Goal: Transaction & Acquisition: Purchase product/service

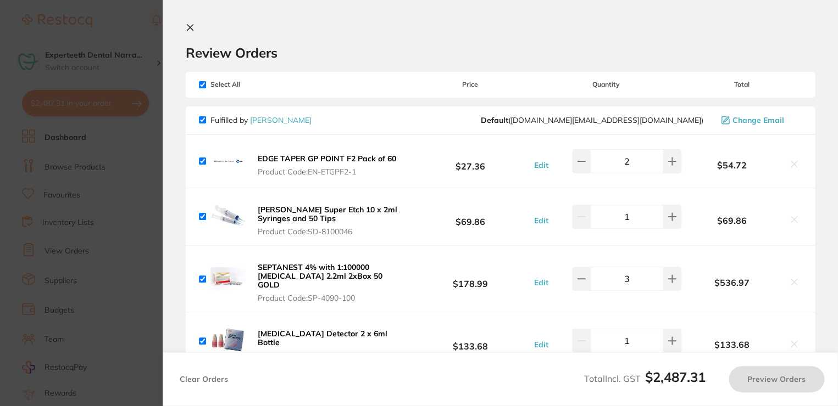
checkbox input "true"
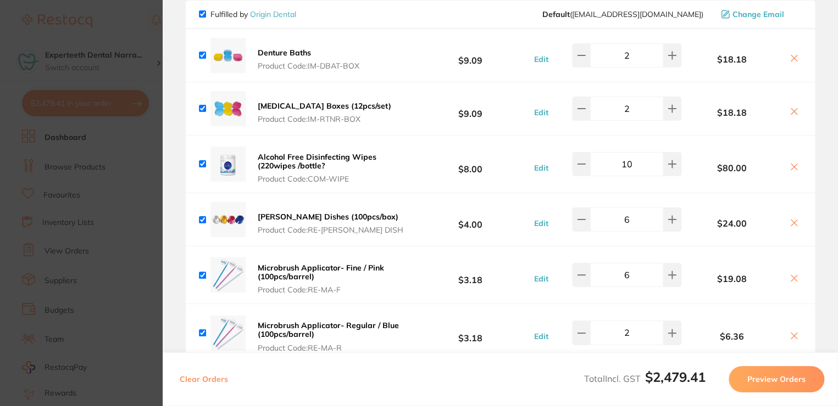
scroll to position [1318, 0]
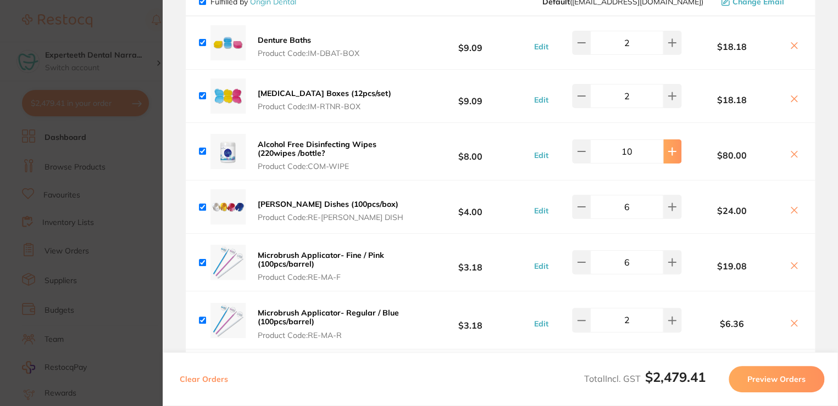
click at [665, 140] on button at bounding box center [672, 152] width 18 height 24
type input "12"
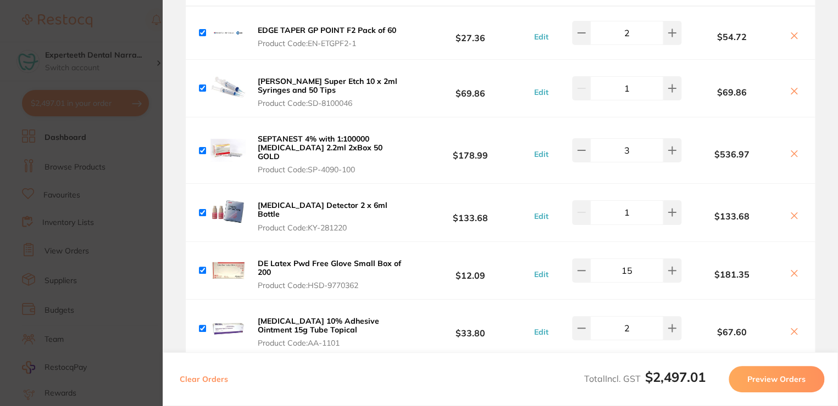
scroll to position [0, 0]
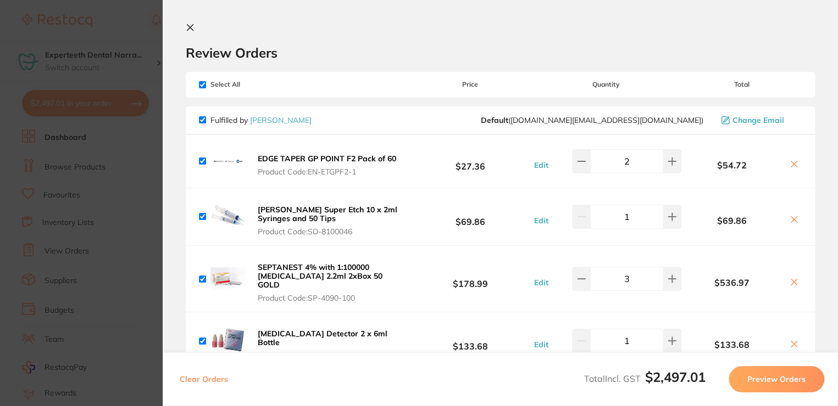
click at [192, 30] on icon at bounding box center [190, 28] width 6 height 6
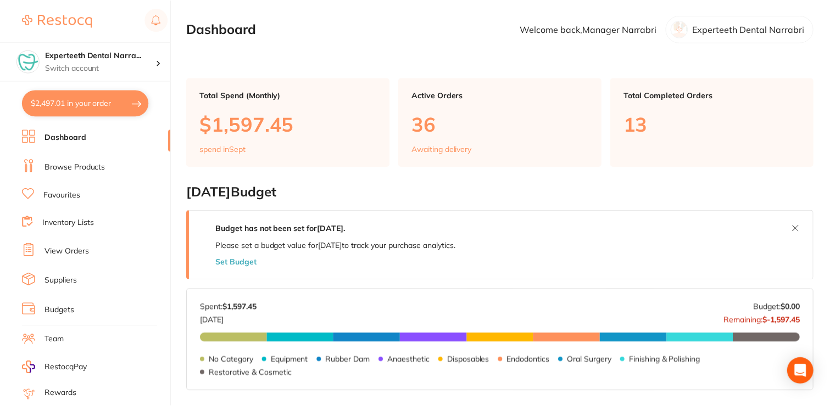
scroll to position [1, 0]
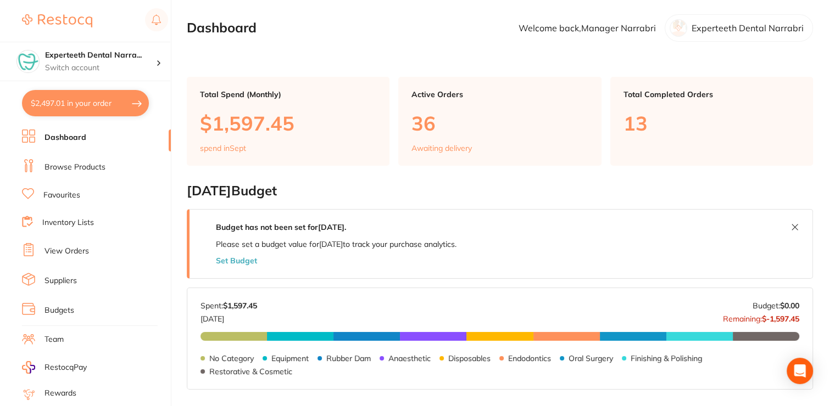
click at [91, 162] on link "Browse Products" at bounding box center [74, 167] width 61 height 11
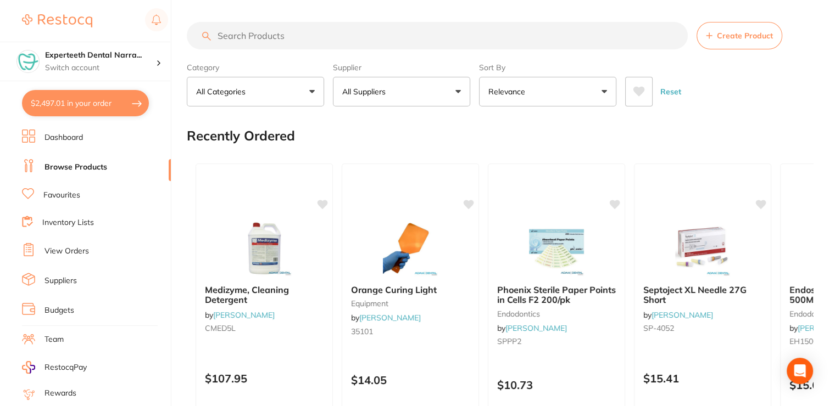
click at [266, 32] on input "search" at bounding box center [437, 35] width 501 height 27
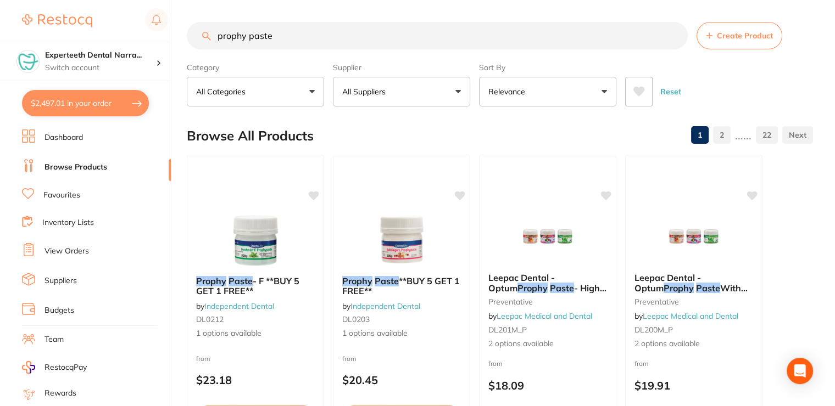
type input "prophy paste"
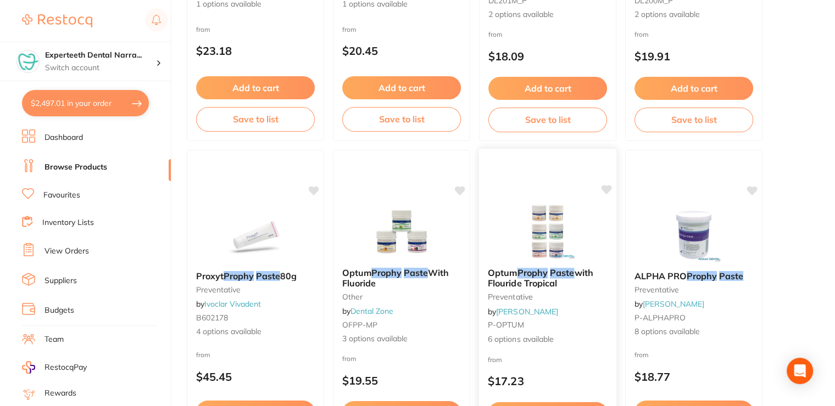
scroll to position [384, 0]
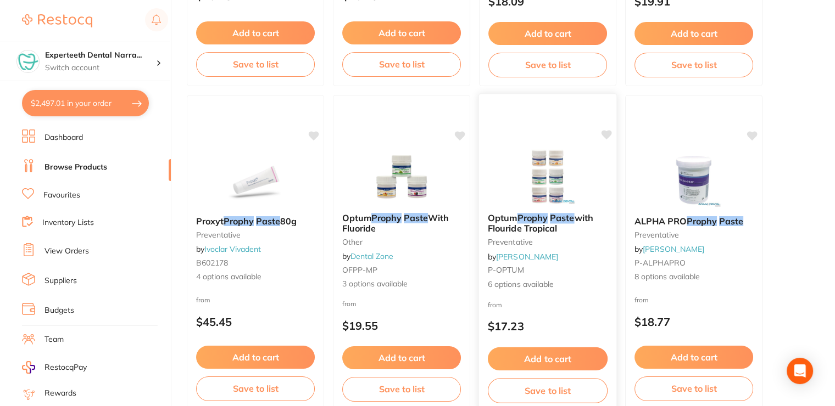
click at [577, 224] on b "Optum Prophy Paste with Flouride Tropical" at bounding box center [548, 223] width 120 height 20
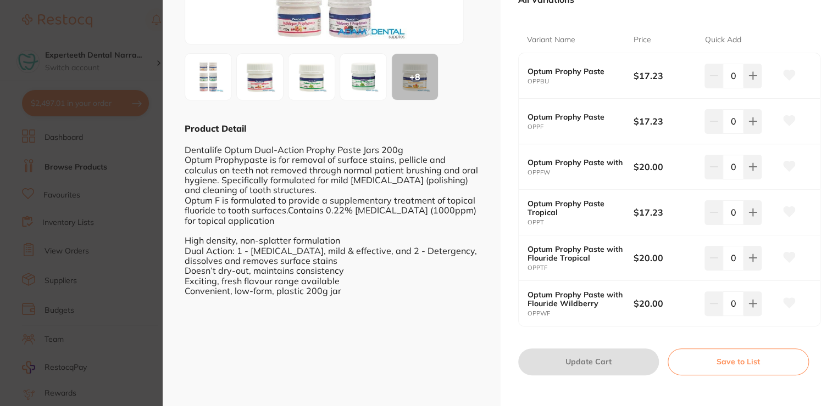
scroll to position [205, 0]
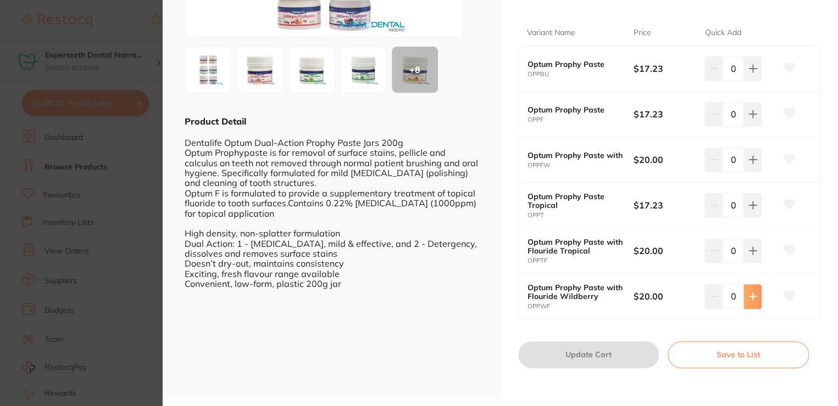
click at [755, 300] on button at bounding box center [752, 297] width 18 height 24
type input "1"
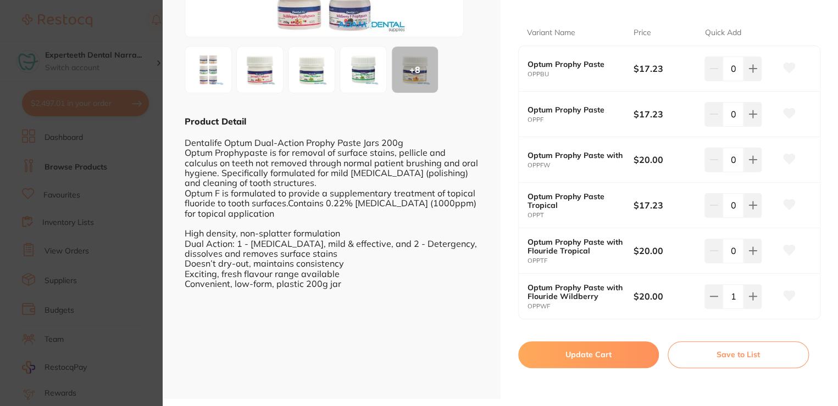
scroll to position [0, 0]
click at [567, 354] on button "Update Cart" at bounding box center [588, 355] width 141 height 26
checkbox input "false"
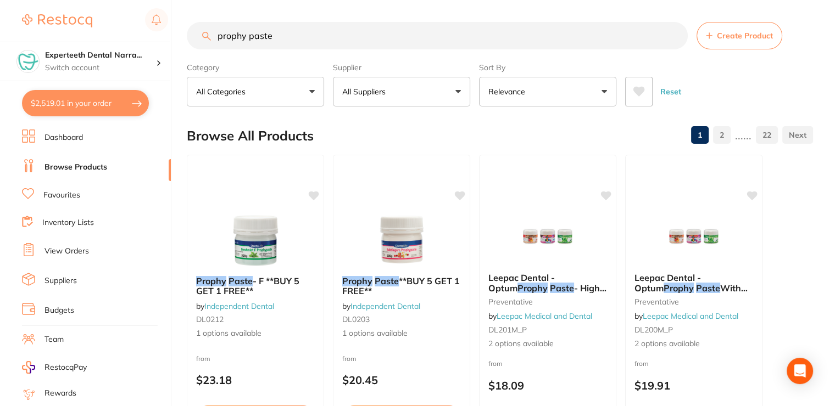
drag, startPoint x: 294, startPoint y: 41, endPoint x: 209, endPoint y: 42, distance: 85.7
click at [209, 42] on input "prophy paste" at bounding box center [437, 35] width 501 height 27
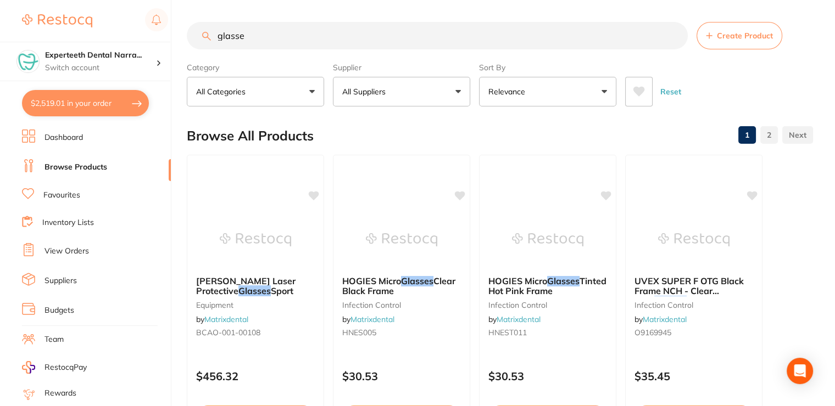
type input "glasses"
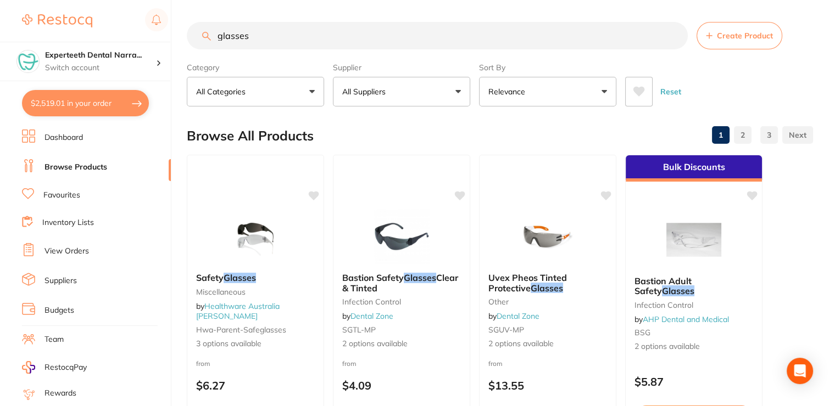
drag, startPoint x: 263, startPoint y: 22, endPoint x: 205, endPoint y: 37, distance: 60.2
click at [205, 37] on div "glasses Create Product" at bounding box center [500, 35] width 626 height 27
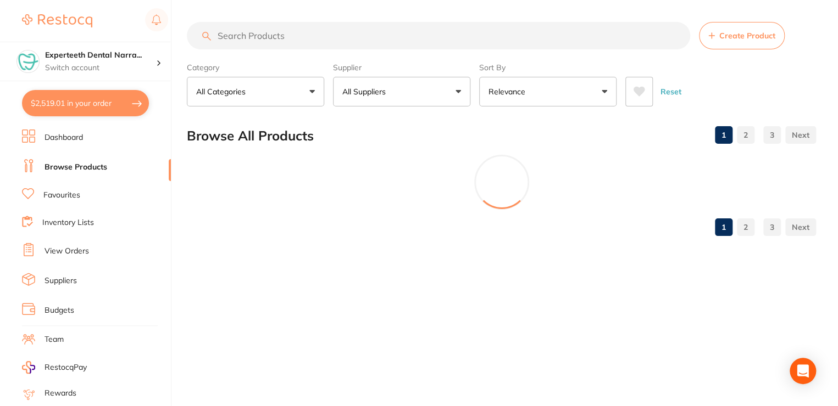
click at [110, 104] on button "$2,519.01 in your order" at bounding box center [85, 103] width 127 height 26
checkbox input "true"
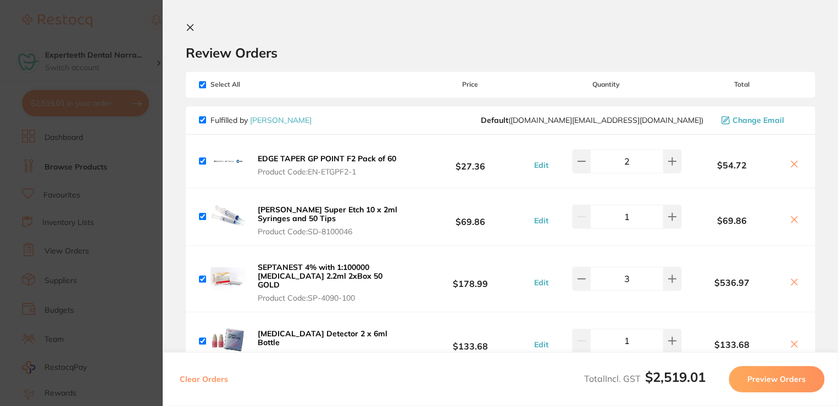
click at [189, 27] on icon at bounding box center [190, 28] width 6 height 6
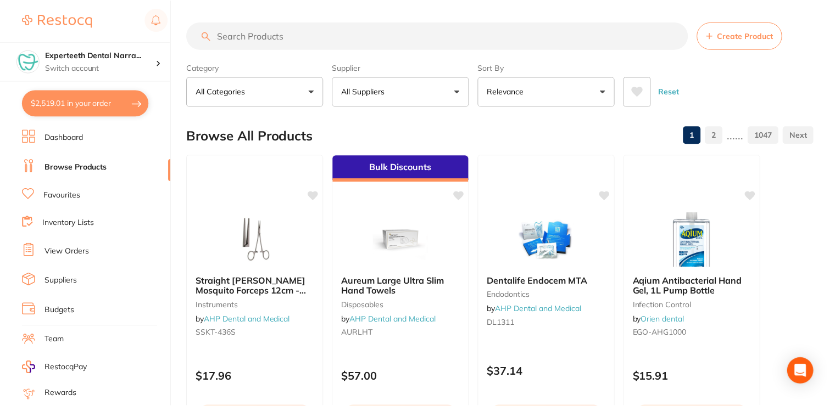
scroll to position [7, 0]
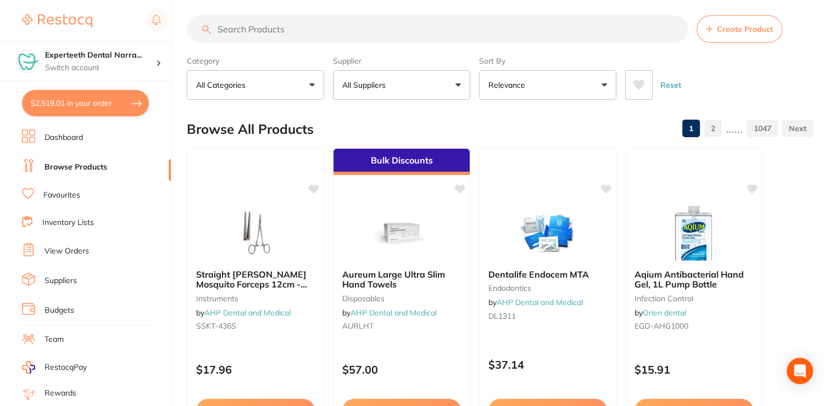
click at [237, 35] on input "search" at bounding box center [437, 28] width 501 height 27
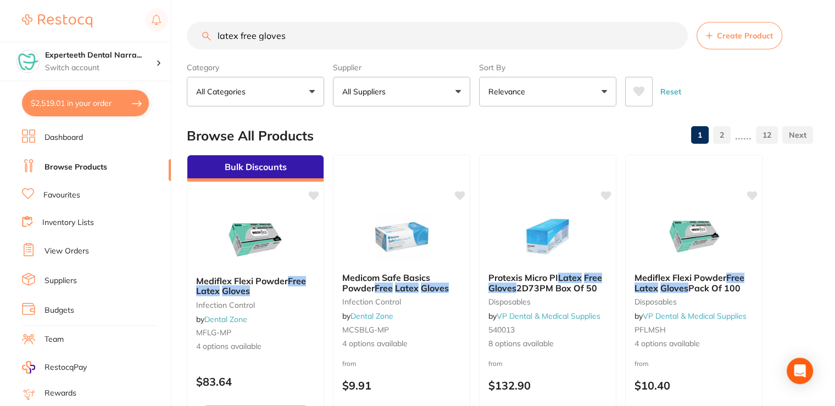
type input "latex free gloves"
click at [401, 93] on button "All Suppliers" at bounding box center [401, 92] width 137 height 30
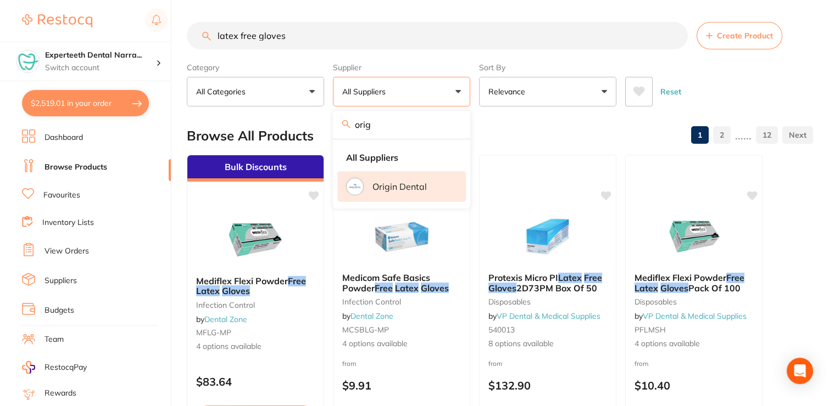
type input "orig"
click at [379, 193] on li "Origin Dental" at bounding box center [401, 186] width 129 height 31
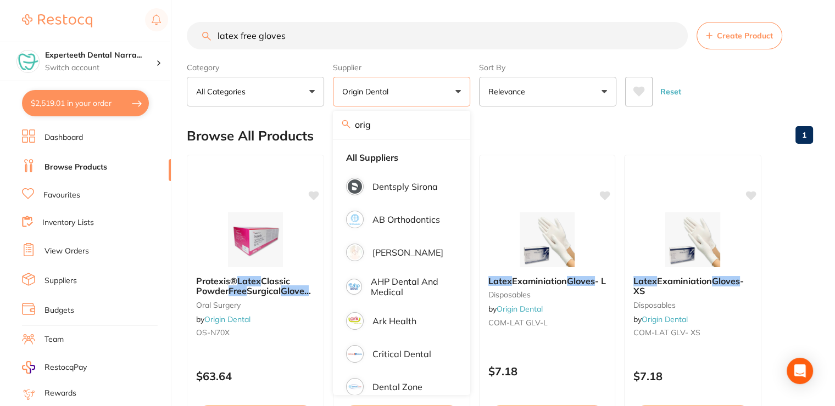
click at [583, 146] on div "Browse All Products 1" at bounding box center [500, 136] width 626 height 37
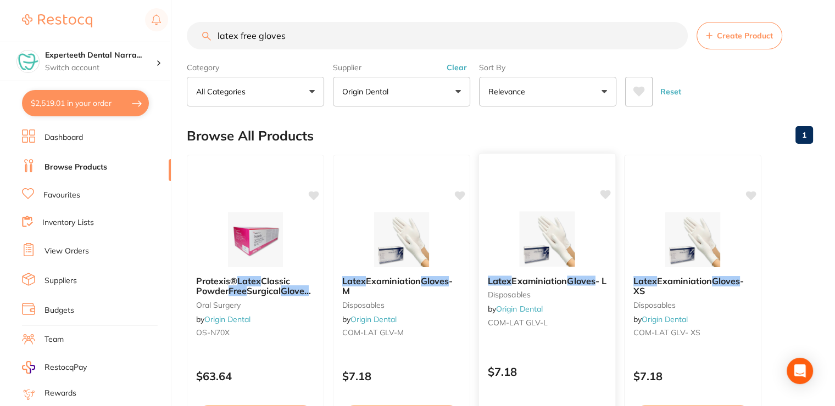
scroll to position [330, 0]
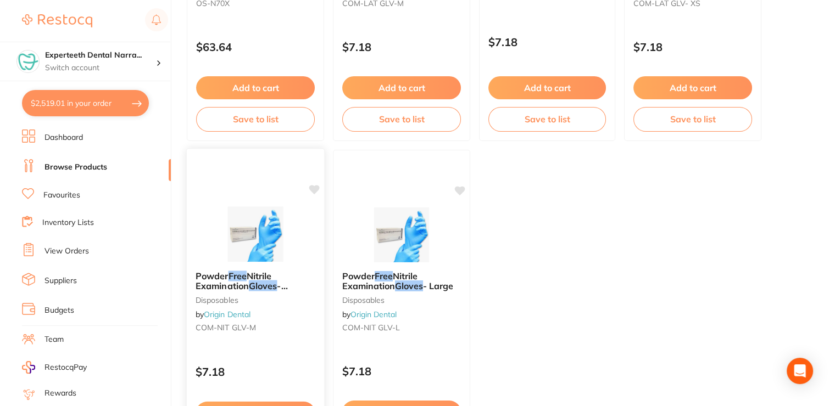
click at [245, 299] on small "disposables" at bounding box center [256, 300] width 120 height 9
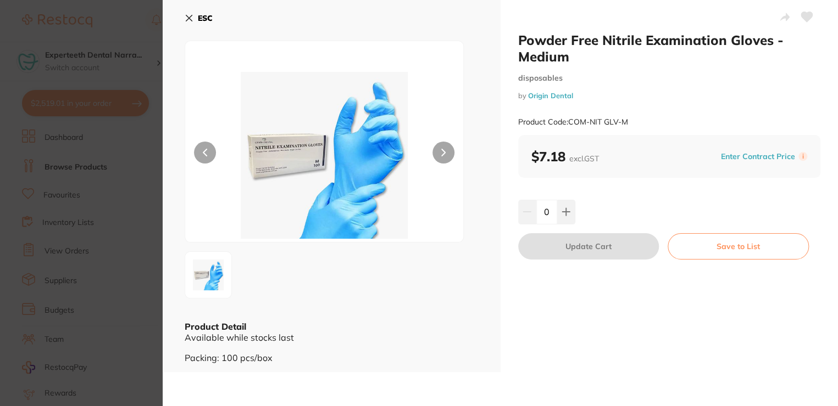
click at [191, 20] on icon at bounding box center [189, 18] width 9 height 9
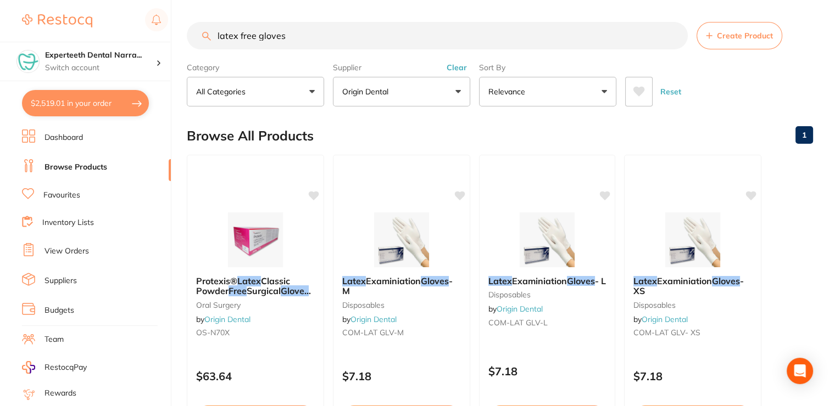
drag, startPoint x: 320, startPoint y: 34, endPoint x: 196, endPoint y: 31, distance: 124.2
click at [196, 31] on input "latex free gloves" at bounding box center [437, 35] width 501 height 27
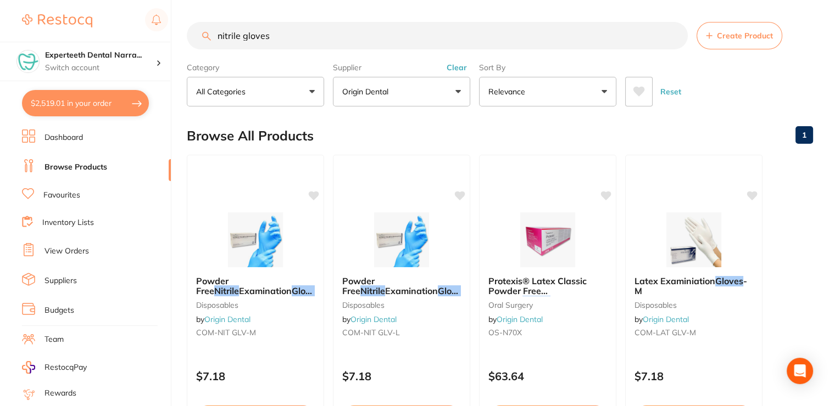
type input "nitrile gloves"
click at [454, 68] on button "Clear" at bounding box center [456, 68] width 27 height 10
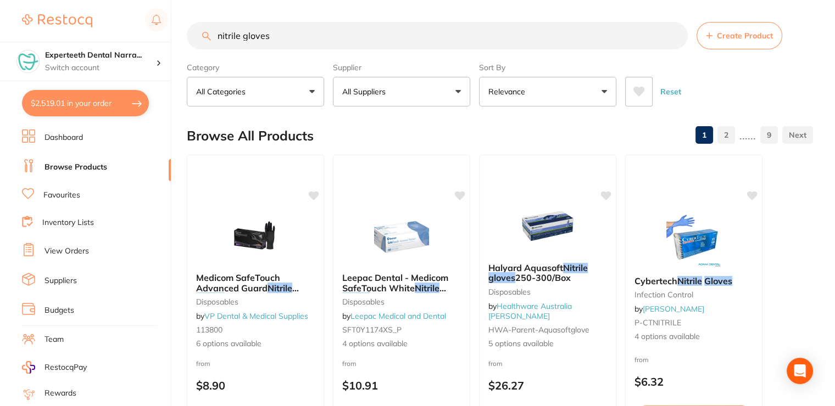
click at [393, 93] on span at bounding box center [392, 92] width 4 height 4
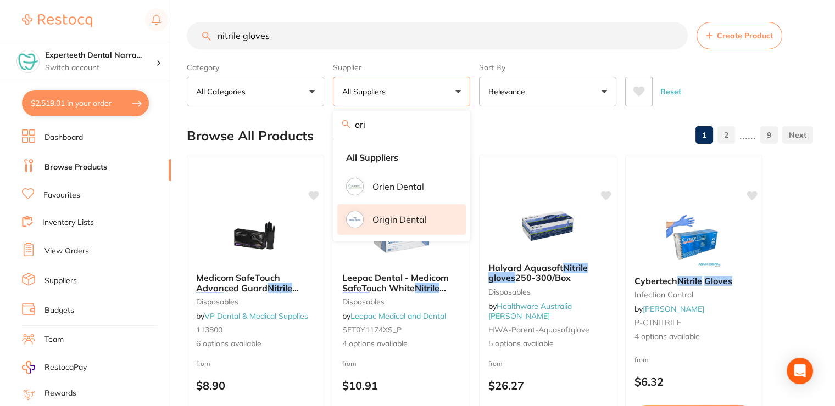
click at [401, 212] on li "Origin Dental" at bounding box center [401, 219] width 129 height 31
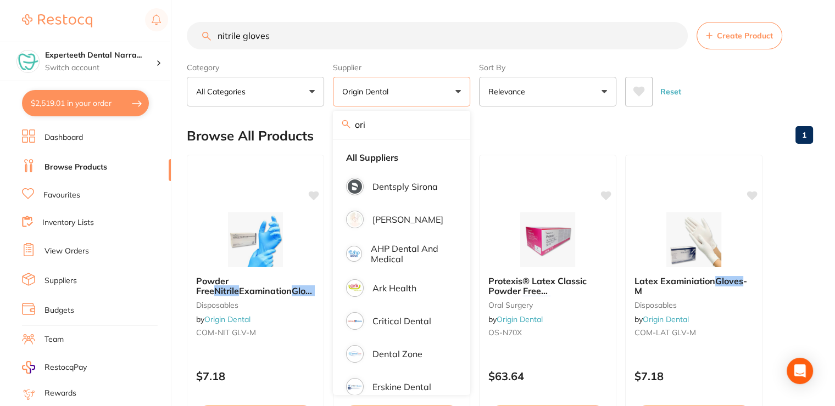
click at [407, 87] on button "Origin Dental" at bounding box center [401, 92] width 137 height 30
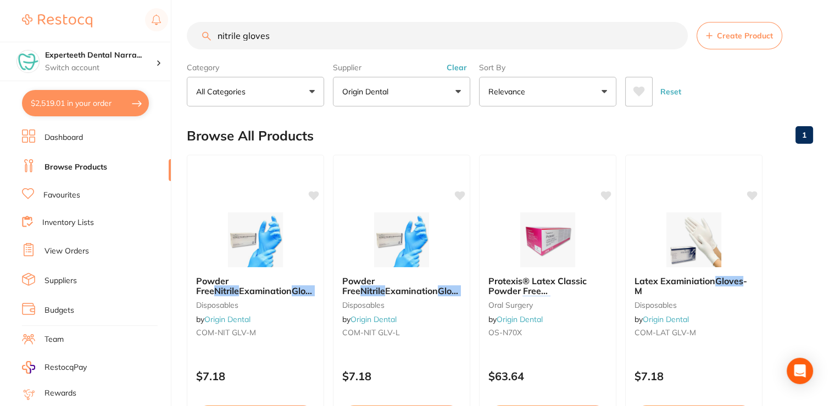
click at [428, 92] on button "Origin Dental" at bounding box center [401, 92] width 137 height 30
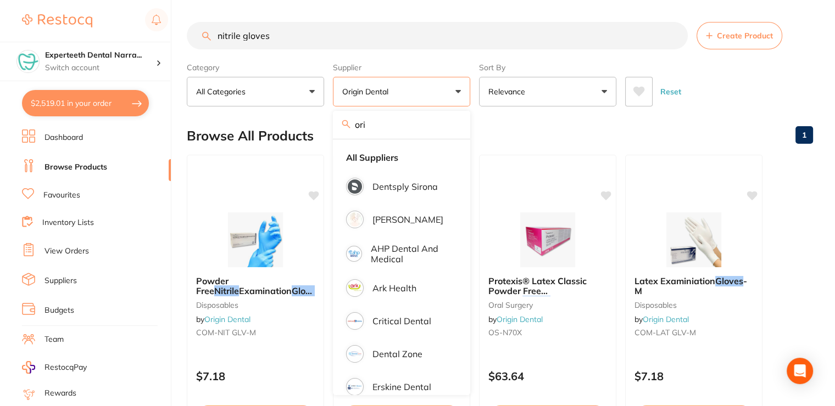
drag, startPoint x: 380, startPoint y: 127, endPoint x: 335, endPoint y: 126, distance: 45.1
click at [335, 126] on div "ori" at bounding box center [401, 125] width 137 height 28
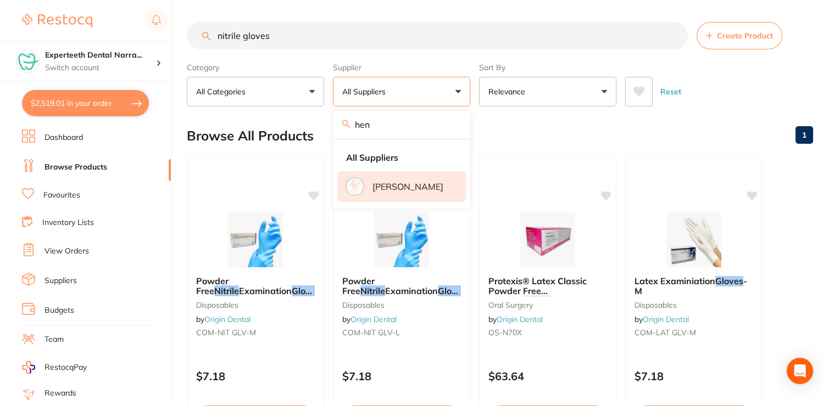
type input "hen"
click at [405, 182] on p "[PERSON_NAME]" at bounding box center [407, 187] width 71 height 10
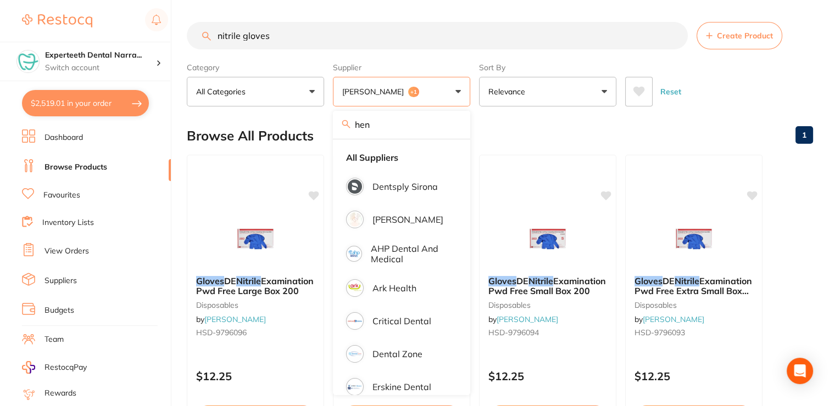
click at [720, 84] on div "Reset" at bounding box center [714, 87] width 179 height 38
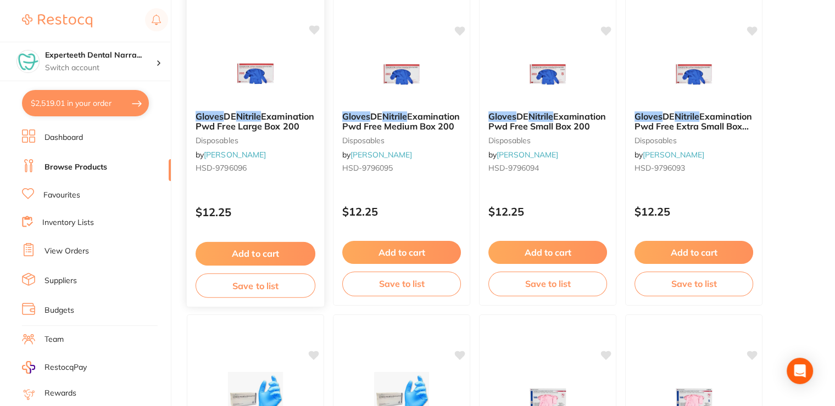
scroll to position [110, 0]
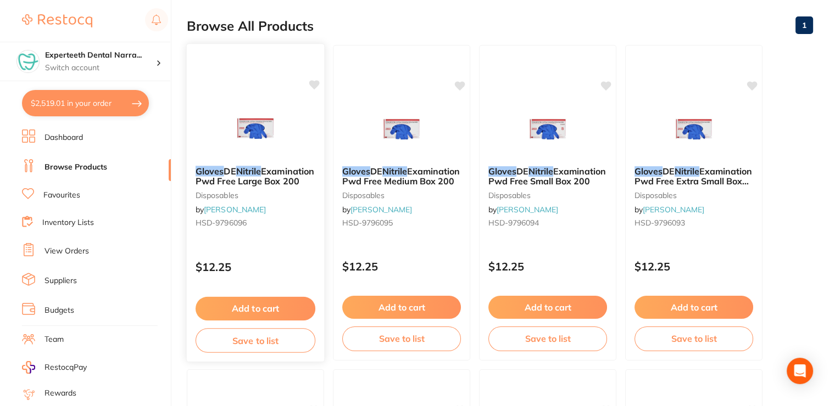
click at [256, 183] on span "Examination Pwd Free Large Box 200" at bounding box center [255, 175] width 119 height 21
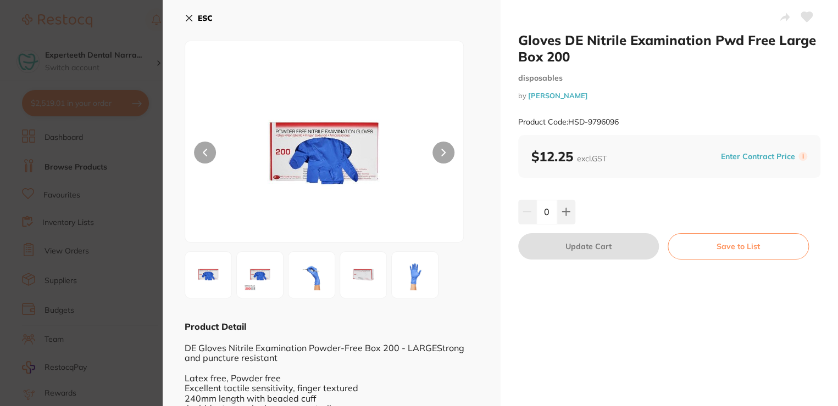
click at [190, 20] on icon at bounding box center [189, 18] width 6 height 6
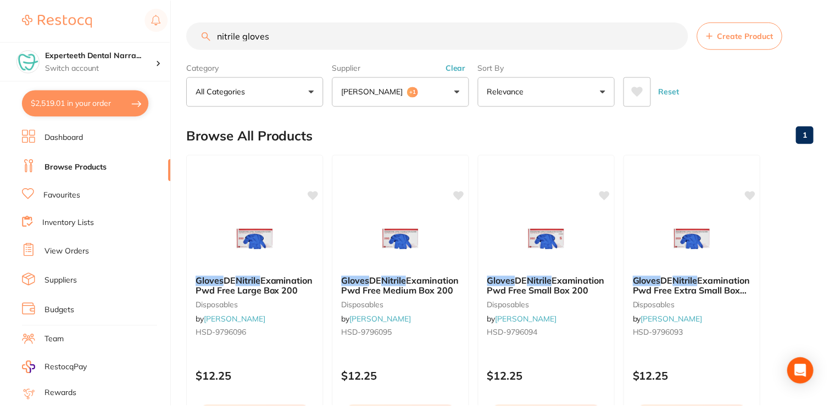
scroll to position [110, 0]
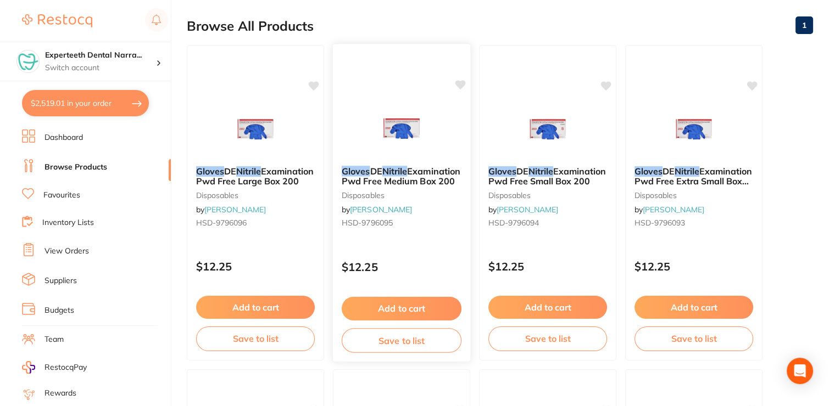
click at [398, 214] on div "Gloves DE Nitrile Examination Pwd Free Medium Box 200 disposables by [PERSON_NA…" at bounding box center [401, 199] width 137 height 84
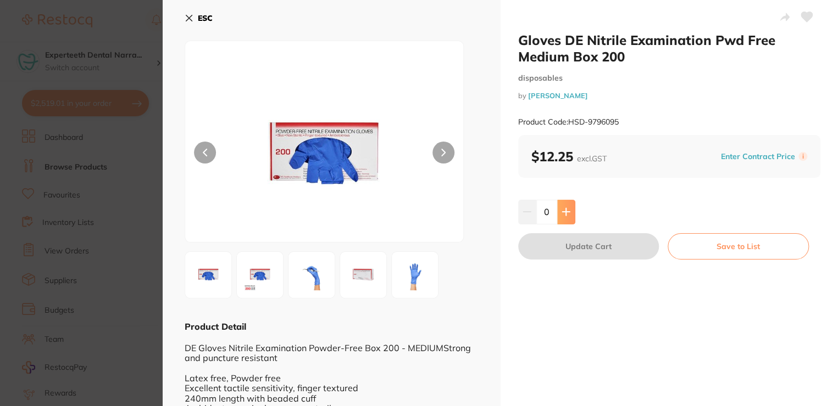
click at [561, 209] on icon at bounding box center [565, 212] width 9 height 9
type input "1"
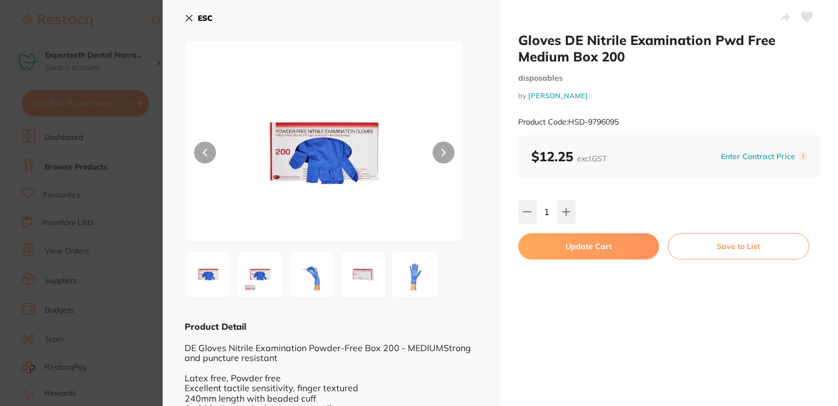
click at [196, 21] on button "ESC" at bounding box center [199, 18] width 28 height 19
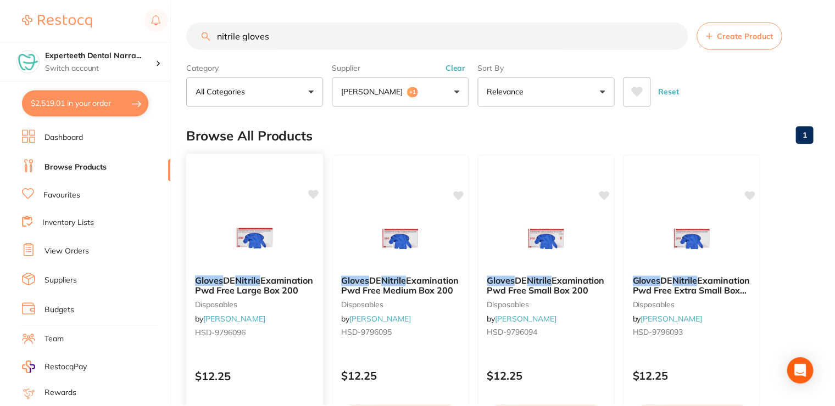
scroll to position [110, 0]
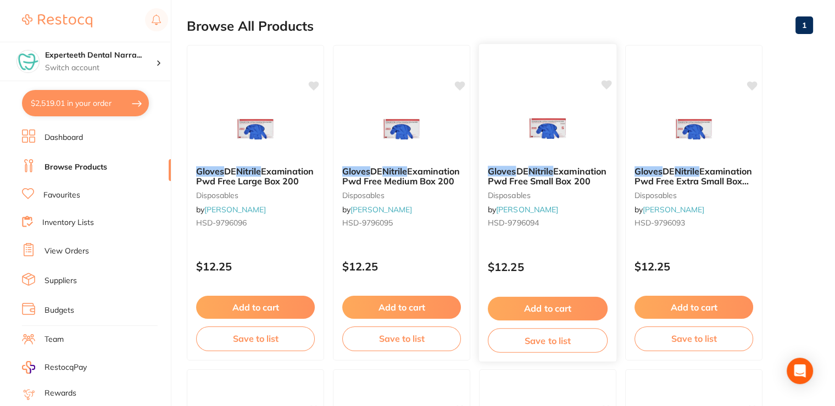
click at [528, 188] on div "Gloves DE Nitrile Examination Pwd Free Small Box 200 disposables by [PERSON_NAM…" at bounding box center [547, 199] width 137 height 84
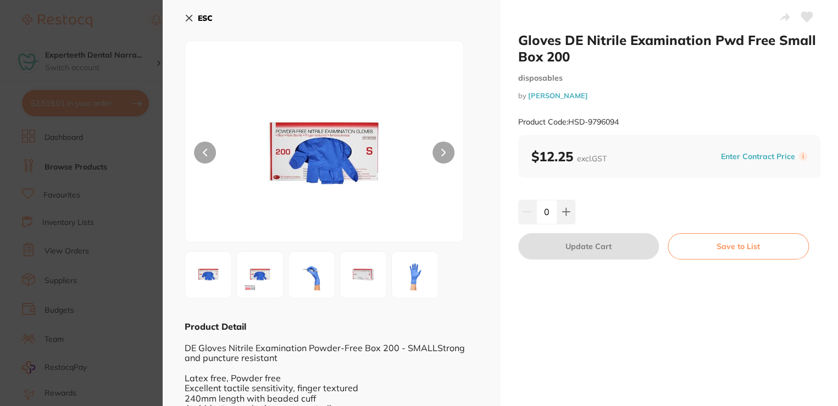
click at [191, 19] on icon at bounding box center [189, 18] width 9 height 9
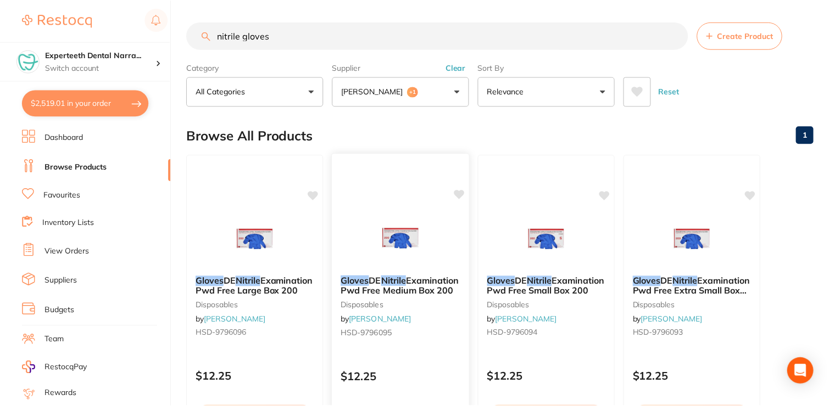
scroll to position [110, 0]
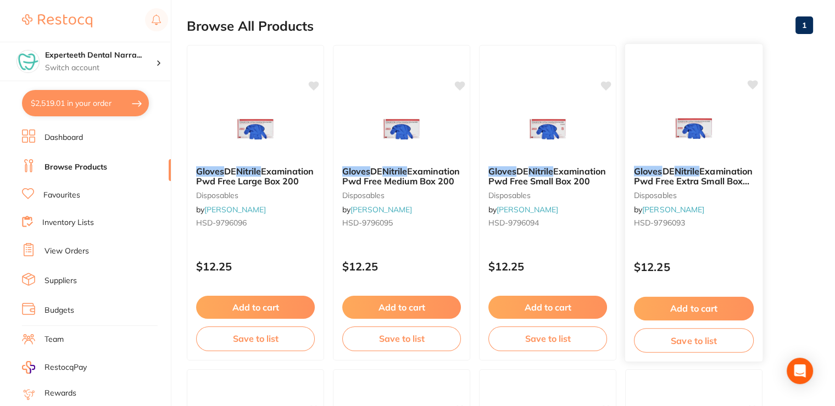
click at [676, 202] on div "Gloves DE Nitrile Examination Pwd Free Extra Small Box 200 disposables by [PERS…" at bounding box center [693, 199] width 137 height 84
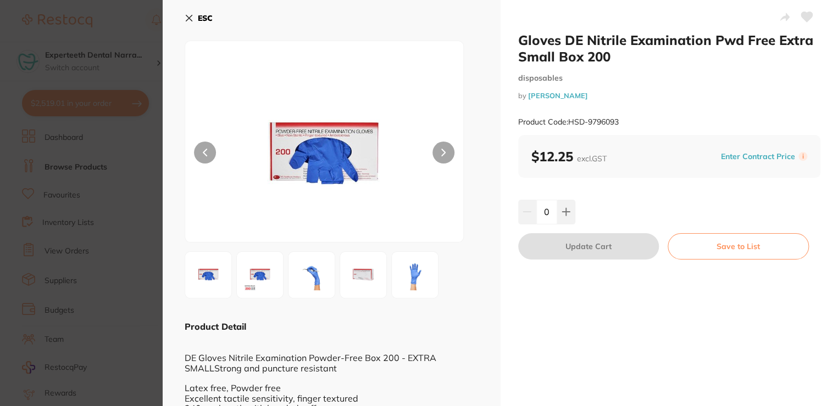
click at [186, 13] on button "ESC" at bounding box center [199, 18] width 28 height 19
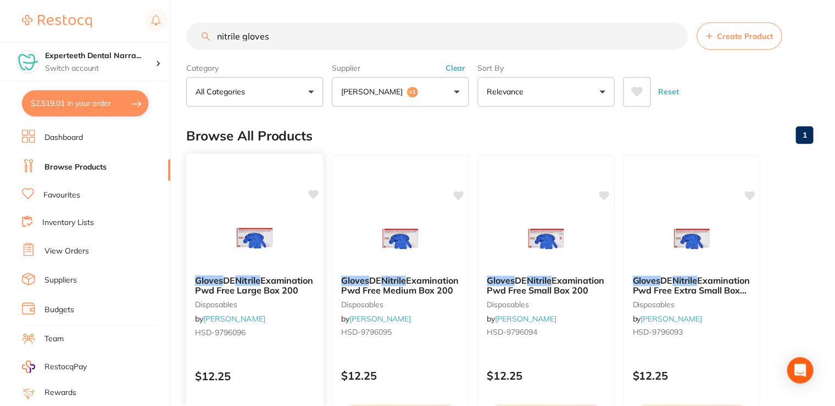
scroll to position [110, 0]
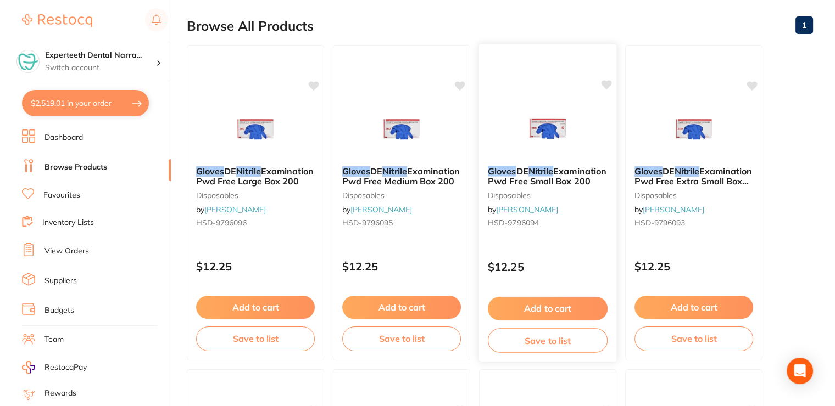
click at [566, 306] on button "Add to cart" at bounding box center [548, 309] width 120 height 24
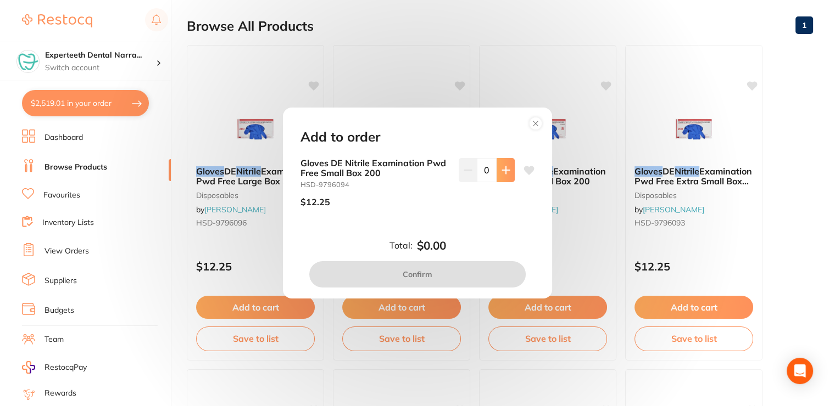
click at [504, 172] on icon at bounding box center [505, 170] width 9 height 9
type input "1"
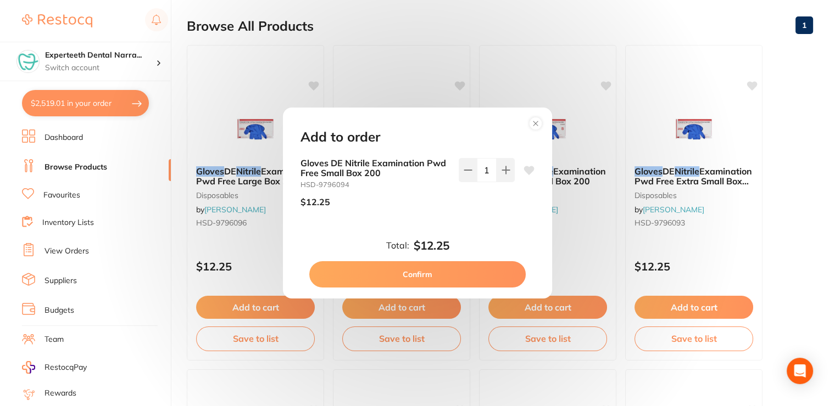
click at [438, 269] on button "Confirm" at bounding box center [417, 274] width 216 height 26
checkbox input "false"
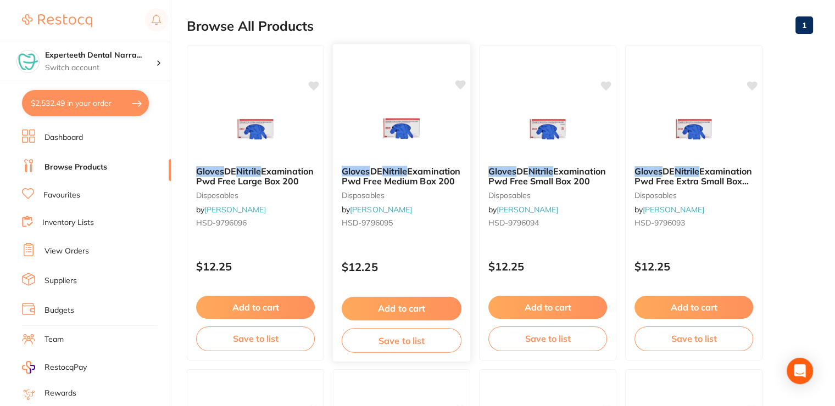
scroll to position [439, 0]
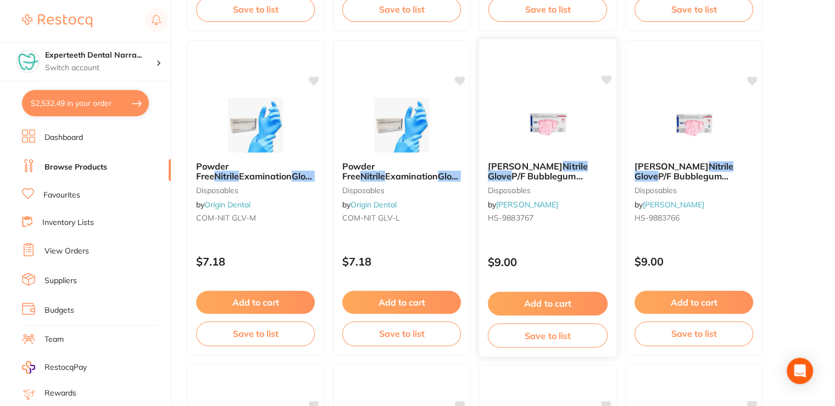
click at [551, 172] on span "P/F Bubblegum Scented M box 100" at bounding box center [535, 181] width 95 height 21
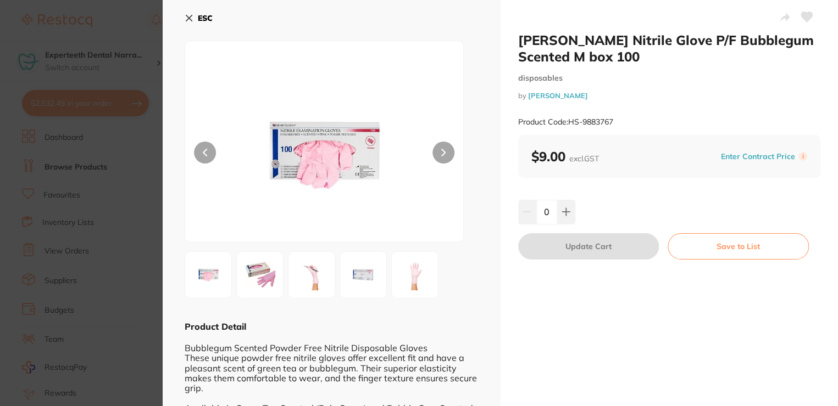
click at [185, 18] on icon at bounding box center [189, 18] width 9 height 9
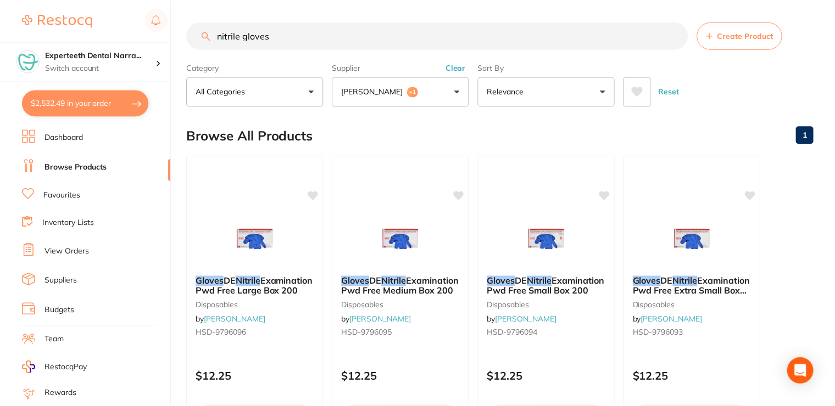
scroll to position [439, 0]
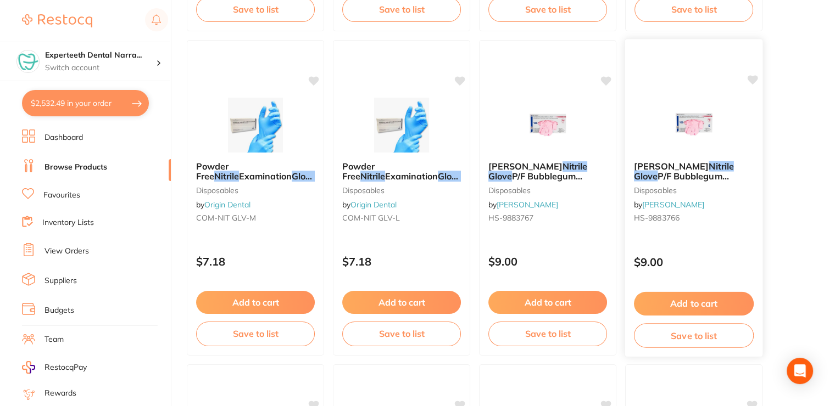
click at [662, 161] on span "[PERSON_NAME]" at bounding box center [671, 165] width 75 height 11
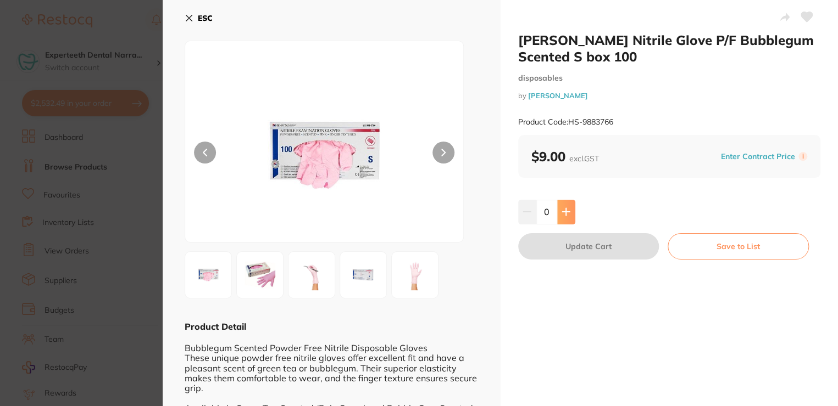
click at [563, 207] on button at bounding box center [566, 212] width 18 height 24
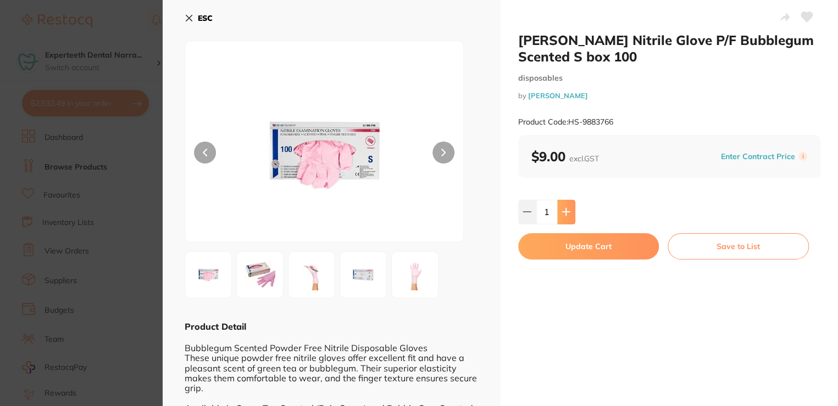
click at [563, 207] on button at bounding box center [566, 212] width 18 height 24
type input "2"
click at [560, 247] on button "Update Cart" at bounding box center [588, 246] width 141 height 26
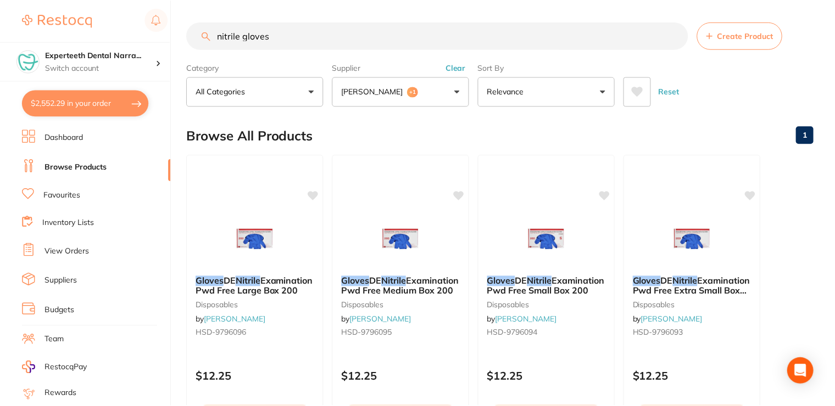
scroll to position [439, 0]
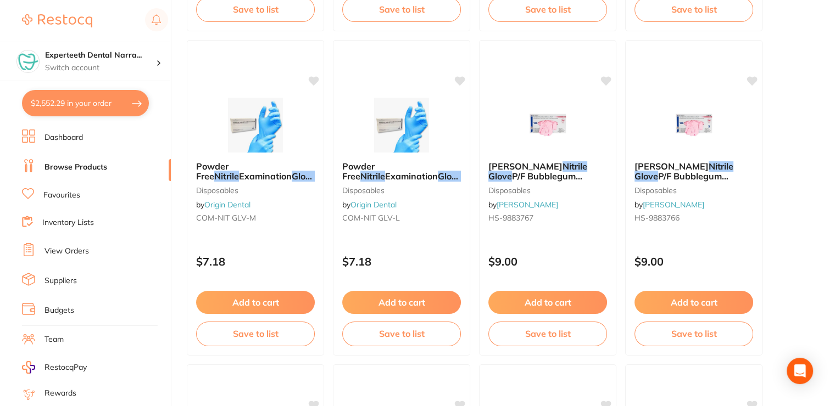
click at [97, 108] on button "$2,552.29 in your order" at bounding box center [85, 103] width 127 height 26
checkbox input "true"
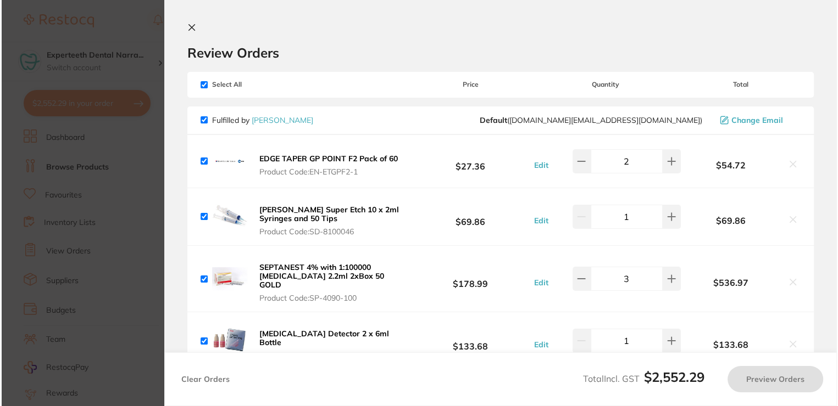
scroll to position [0, 0]
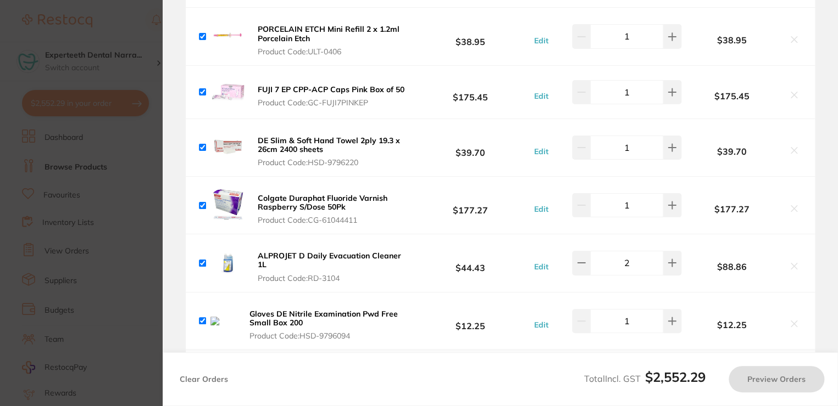
checkbox input "true"
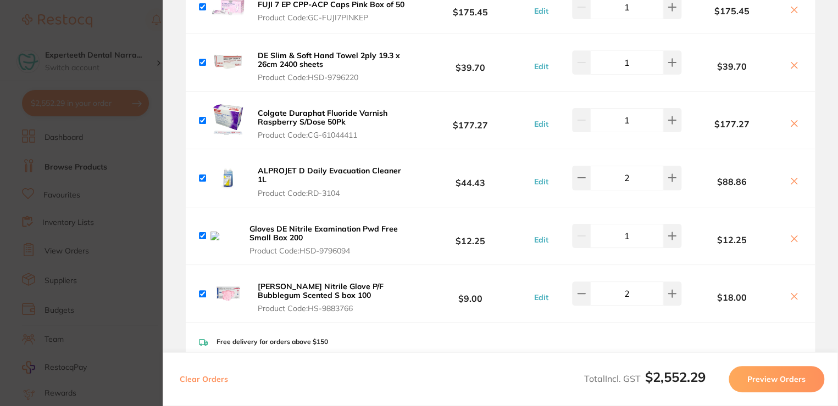
scroll to position [604, 0]
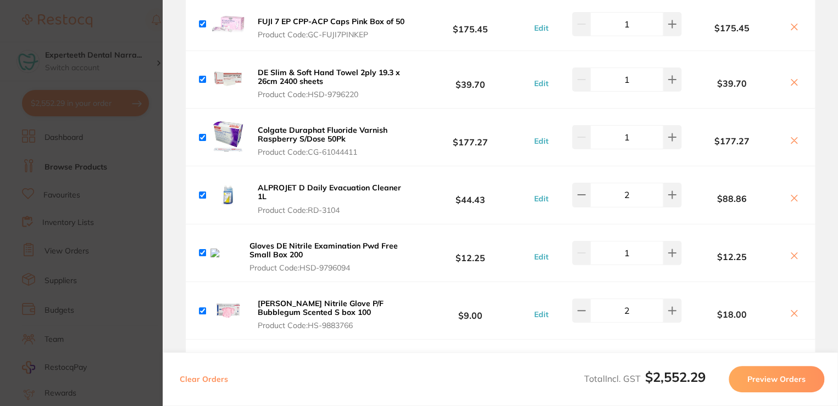
click at [786, 251] on button at bounding box center [793, 257] width 15 height 12
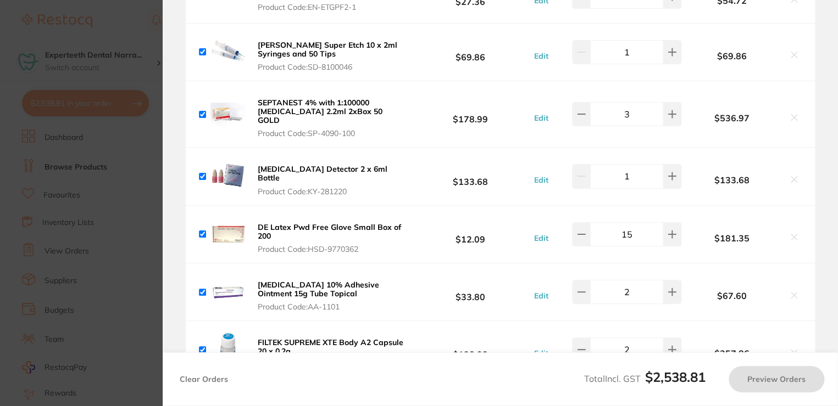
scroll to position [0, 0]
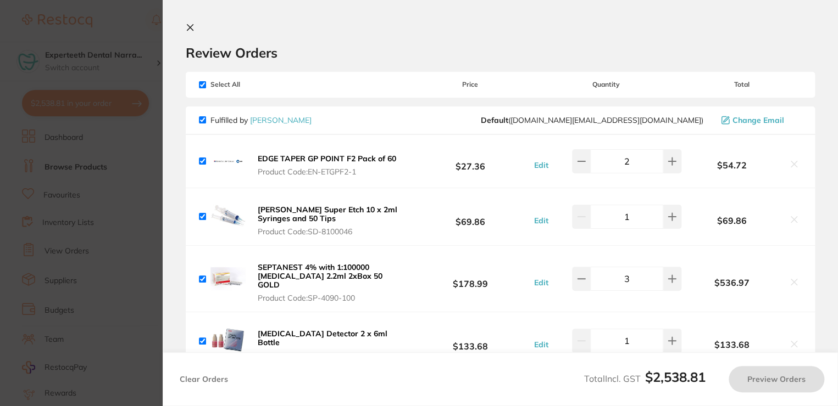
checkbox input "true"
click at [193, 24] on icon at bounding box center [190, 27] width 9 height 9
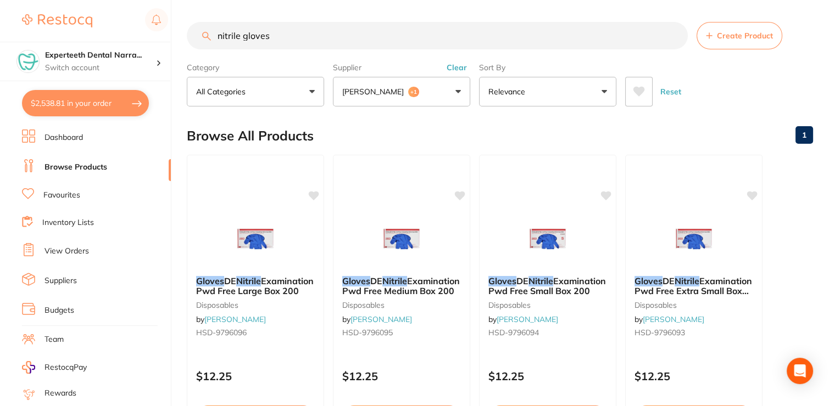
click at [673, 38] on input "nitrile gloves" at bounding box center [437, 35] width 501 height 27
click at [668, 90] on button "Reset" at bounding box center [670, 92] width 27 height 30
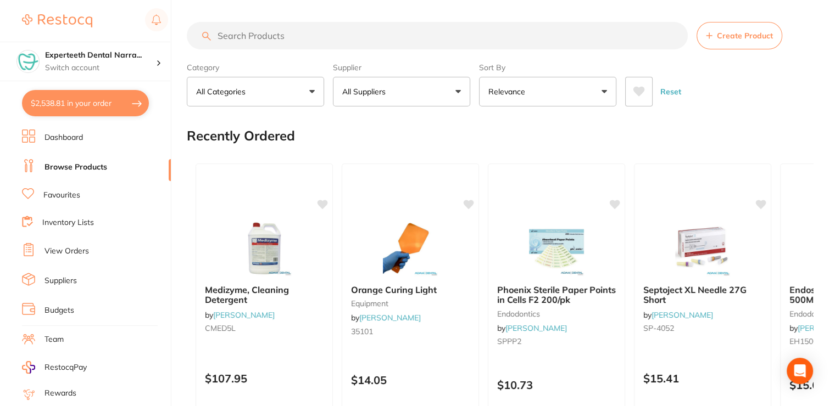
click at [108, 100] on button "$2,538.81 in your order" at bounding box center [85, 103] width 127 height 26
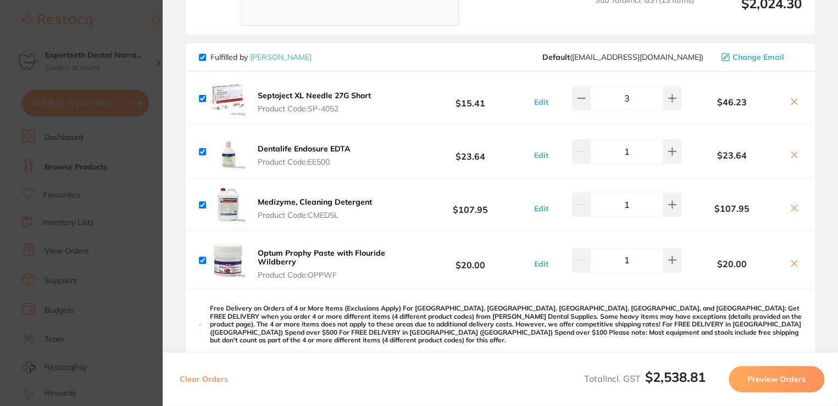
scroll to position [989, 0]
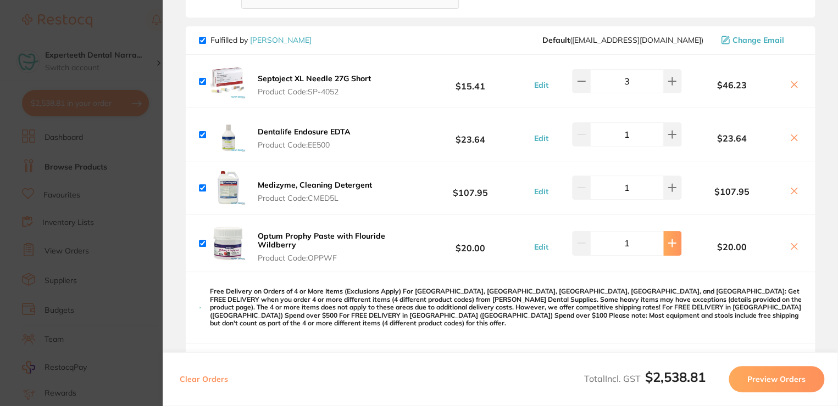
click at [663, 231] on button at bounding box center [672, 243] width 18 height 24
type input "2"
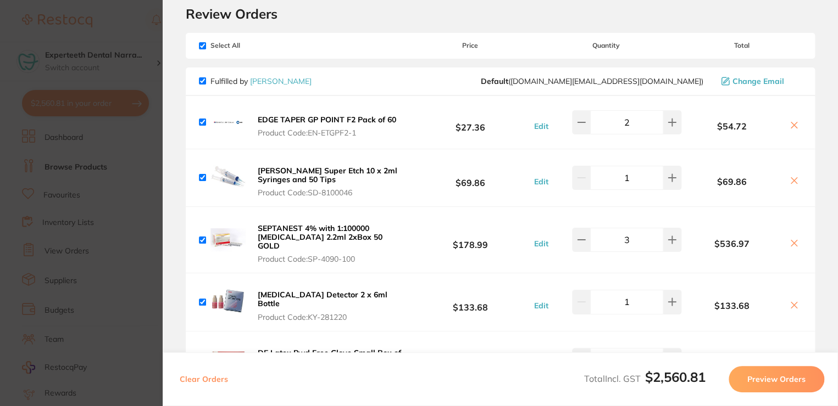
scroll to position [0, 0]
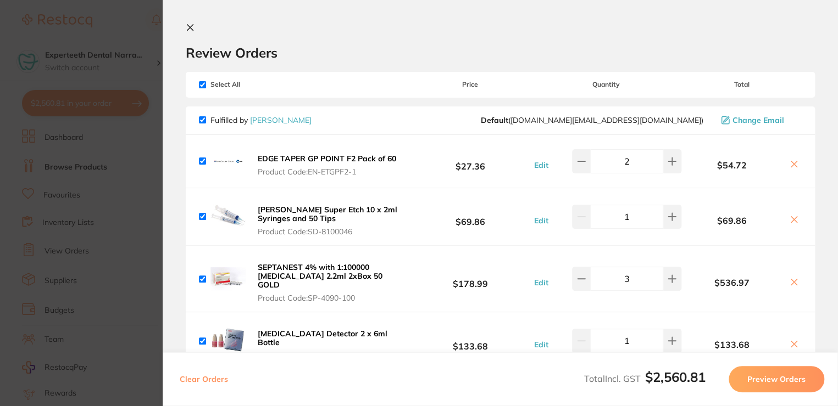
click at [189, 29] on icon at bounding box center [190, 27] width 9 height 9
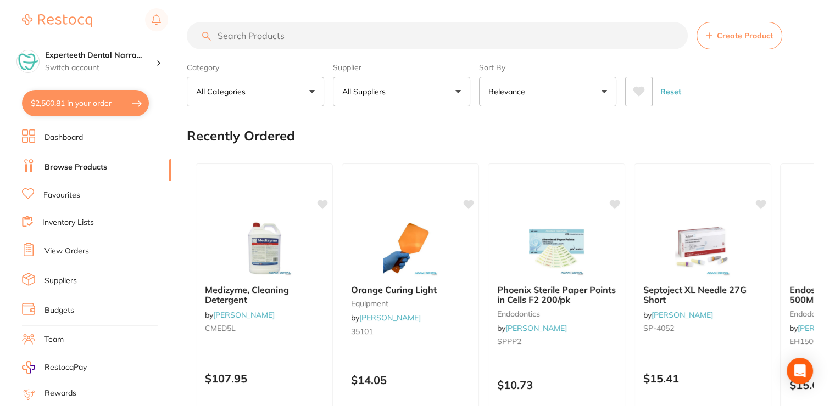
click at [95, 98] on button "$2,560.81 in your order" at bounding box center [85, 103] width 127 height 26
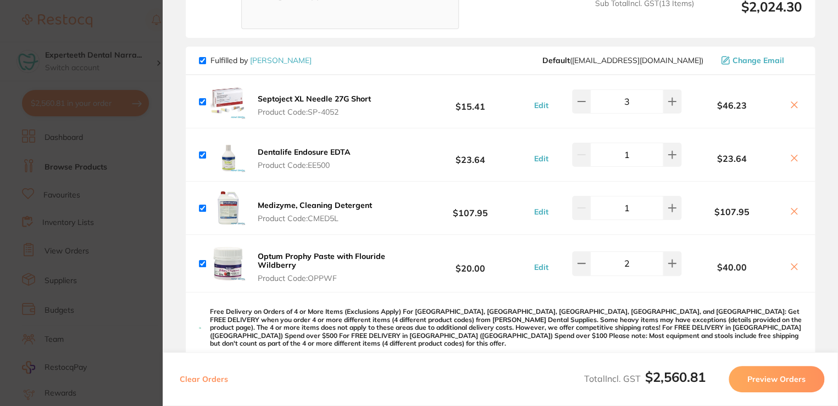
scroll to position [989, 0]
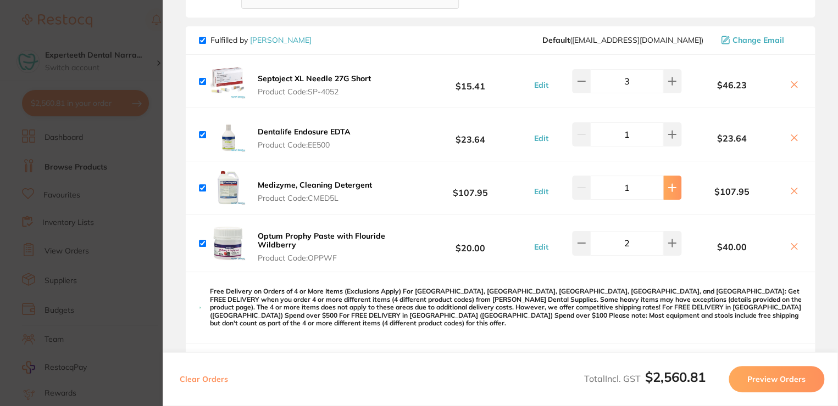
click at [675, 176] on button at bounding box center [672, 188] width 18 height 24
type input "2"
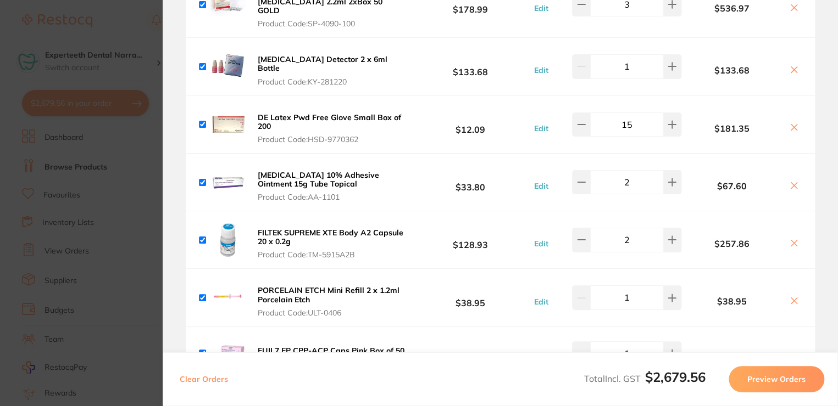
scroll to position [0, 0]
